Goal: Task Accomplishment & Management: Complete application form

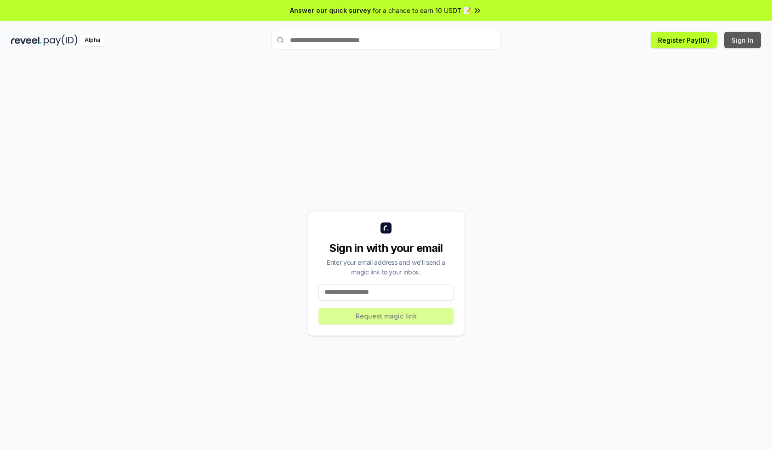
click at [743, 40] on button "Sign In" at bounding box center [742, 40] width 37 height 17
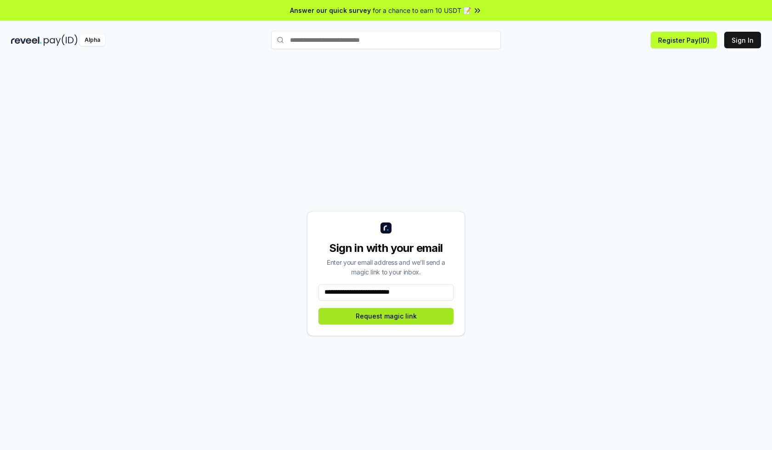
type input "**********"
click at [386, 316] on button "Request magic link" at bounding box center [386, 316] width 135 height 17
